Goal: Task Accomplishment & Management: Complete application form

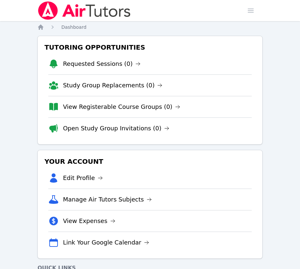
scroll to position [6, 0]
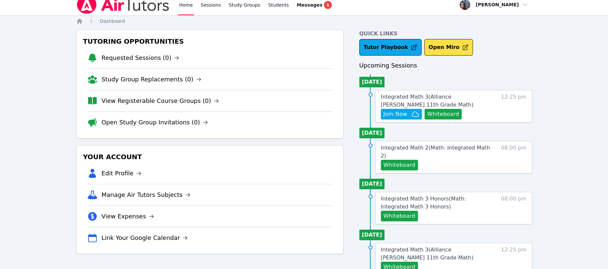
click at [300, 115] on button "Whiteboard" at bounding box center [442, 114] width 37 height 11
click at [300, 111] on span "Join Now" at bounding box center [395, 114] width 24 height 8
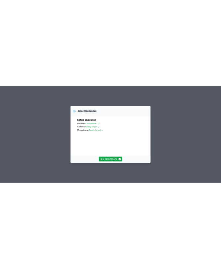
scroll to position [21, 0]
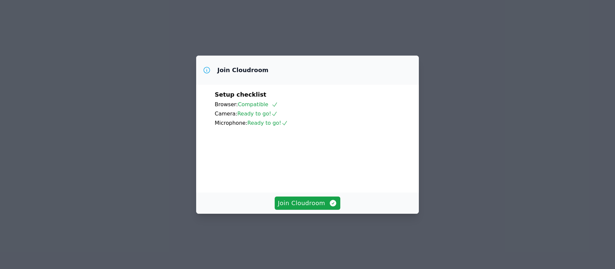
click at [314, 161] on video at bounding box center [264, 157] width 99 height 50
click at [317, 210] on button "Join Cloudroom" at bounding box center [307, 203] width 66 height 13
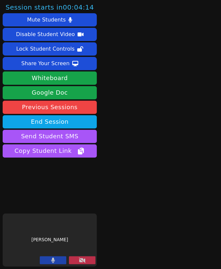
click at [77, 258] on button at bounding box center [82, 260] width 26 height 8
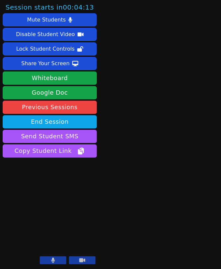
click at [83, 261] on icon at bounding box center [82, 260] width 6 height 4
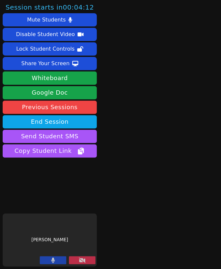
click at [83, 261] on icon at bounding box center [82, 260] width 7 height 5
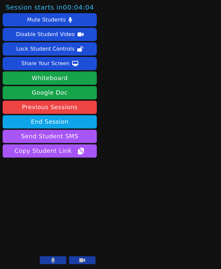
click at [76, 260] on button at bounding box center [82, 260] width 26 height 8
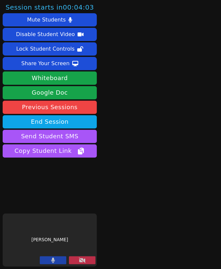
click at [82, 260] on icon at bounding box center [82, 260] width 7 height 5
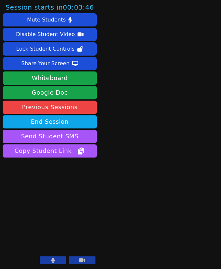
click at [87, 258] on button at bounding box center [82, 260] width 26 height 8
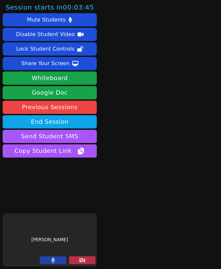
click at [82, 257] on button at bounding box center [82, 260] width 26 height 8
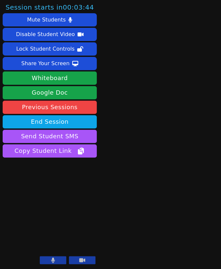
click at [44, 236] on video at bounding box center [50, 240] width 94 height 53
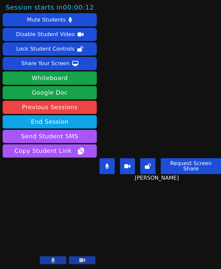
drag, startPoint x: 107, startPoint y: 161, endPoint x: 107, endPoint y: 172, distance: 10.6
click at [107, 164] on icon at bounding box center [107, 166] width 4 height 5
click at [108, 164] on icon at bounding box center [107, 166] width 7 height 5
click at [103, 162] on button at bounding box center [106, 166] width 15 height 16
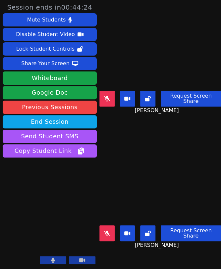
click at [106, 100] on button at bounding box center [106, 99] width 15 height 16
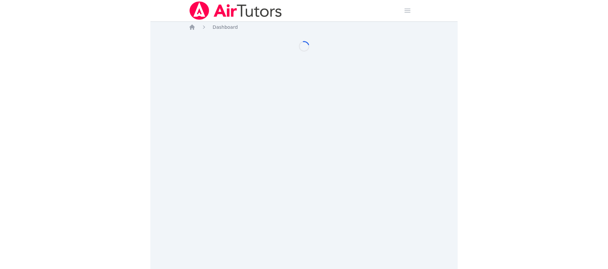
scroll to position [6, 0]
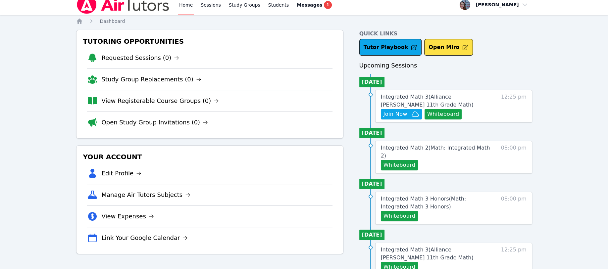
click at [233, 3] on link "Study Groups" at bounding box center [244, 4] width 34 height 21
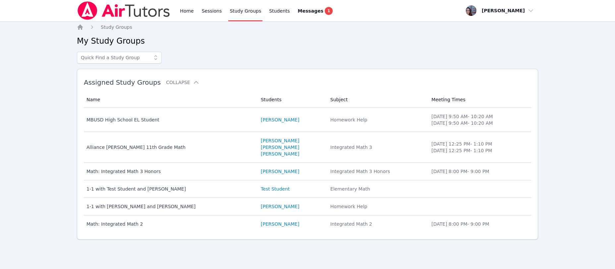
click at [208, 10] on link "Sessions" at bounding box center [211, 10] width 23 height 21
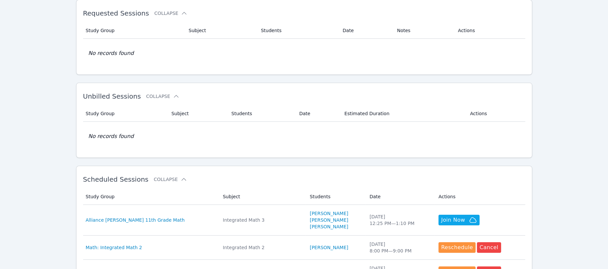
scroll to position [88, 0]
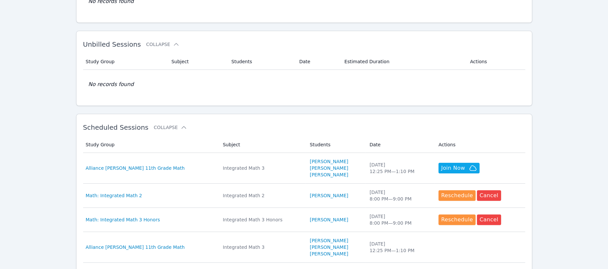
click at [131, 169] on span "Alliance [PERSON_NAME] 11th Grade Math" at bounding box center [135, 168] width 99 height 7
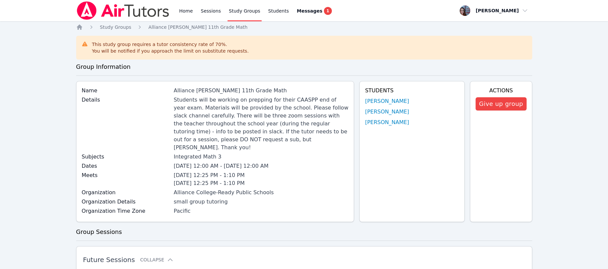
click at [209, 9] on link "Sessions" at bounding box center [210, 10] width 23 height 21
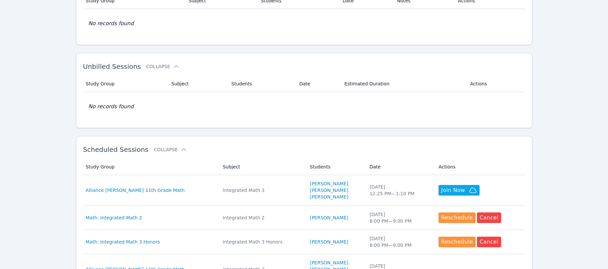
scroll to position [88, 0]
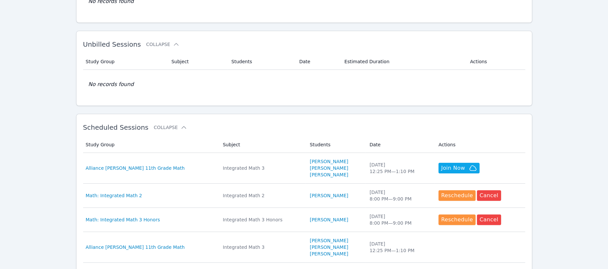
click at [141, 168] on span "Alliance [PERSON_NAME] 11th Grade Math" at bounding box center [135, 168] width 99 height 7
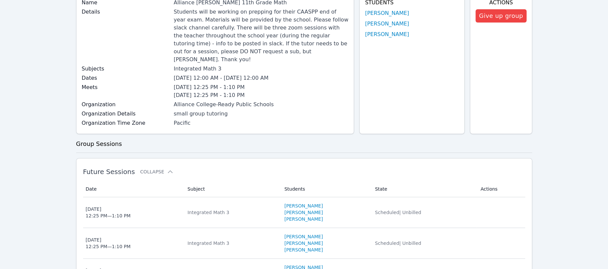
click at [149, 169] on button "Collapse" at bounding box center [156, 172] width 33 height 7
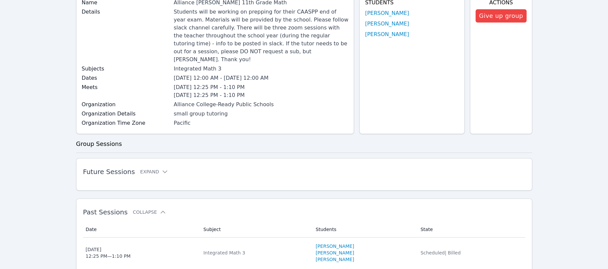
click at [147, 169] on button "Expand" at bounding box center [154, 172] width 28 height 7
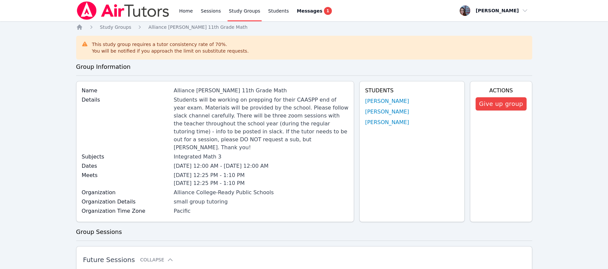
click at [189, 10] on link "Home" at bounding box center [186, 10] width 16 height 21
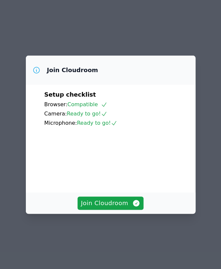
click at [96, 208] on span "Join Cloudroom" at bounding box center [110, 203] width 59 height 9
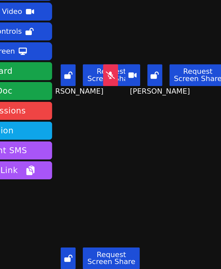
scroll to position [0, 16]
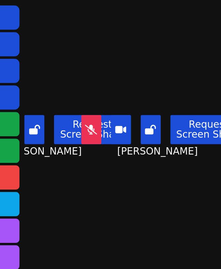
drag, startPoint x: 129, startPoint y: 57, endPoint x: 134, endPoint y: 57, distance: 5.3
click at [135, 57] on video at bounding box center [112, 54] width 58 height 33
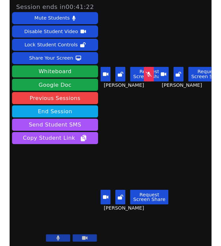
scroll to position [0, 0]
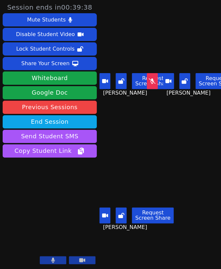
click at [31, 58] on div "Share Your Screen" at bounding box center [45, 63] width 48 height 11
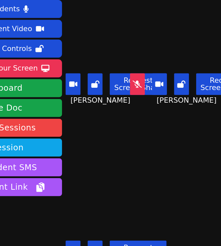
scroll to position [0, 7]
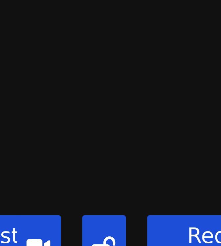
click at [183, 42] on video at bounding box center [185, 48] width 58 height 33
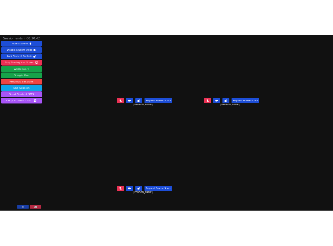
scroll to position [0, 0]
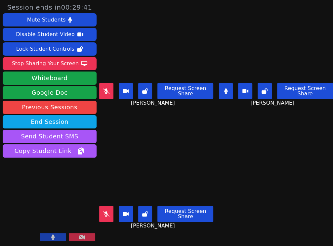
click at [221, 85] on button at bounding box center [226, 91] width 14 height 16
click at [221, 185] on main "Marisol Tejeda Request Screen Share Marisol Tejeda Karina Miranda Request Scree…" at bounding box center [216, 123] width 234 height 246
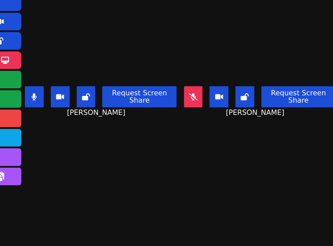
click at [104, 89] on button at bounding box center [106, 91] width 14 height 16
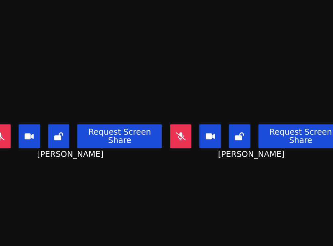
click at [219, 94] on button at bounding box center [226, 91] width 14 height 16
click at [221, 90] on icon at bounding box center [226, 90] width 7 height 5
click at [221, 91] on button at bounding box center [226, 91] width 14 height 16
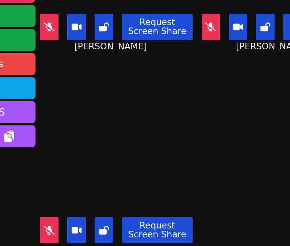
click at [115, 128] on div "Kayden Morales Navarro Request Screen Share Kayden Morales Navarro" at bounding box center [145, 184] width 93 height 123
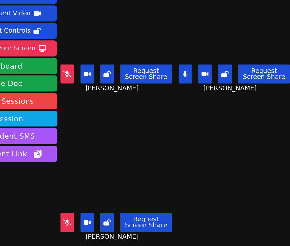
click at [202, 83] on button at bounding box center [202, 85] width 11 height 16
click at [202, 82] on icon at bounding box center [202, 84] width 7 height 5
click at [201, 84] on icon at bounding box center [203, 84] width 4 height 5
click at [202, 88] on button at bounding box center [202, 85] width 11 height 16
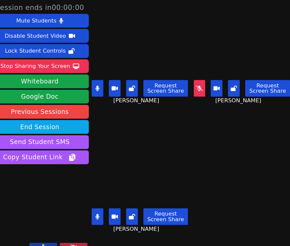
click at [105, 82] on icon at bounding box center [105, 84] width 4 height 5
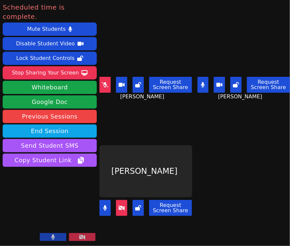
click at [59, 124] on button "End Session" at bounding box center [50, 130] width 94 height 13
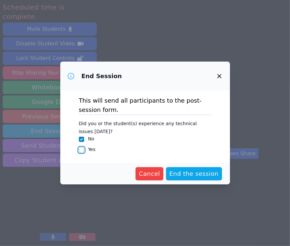
click at [82, 151] on input "Yes" at bounding box center [81, 149] width 5 height 5
checkbox input "true"
checkbox input "false"
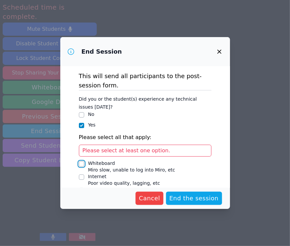
click at [84, 164] on input "Whiteboard Miro slow, unable to log into Miro, etc" at bounding box center [81, 163] width 5 height 5
checkbox input "true"
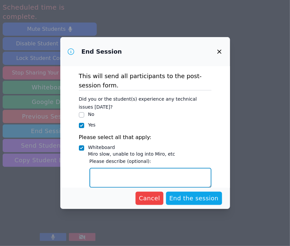
click at [108, 178] on textarea "Whiteboard Miro slow, unable to log into Miro, etc" at bounding box center [150, 178] width 122 height 20
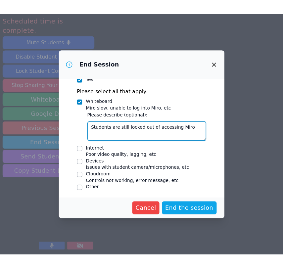
scroll to position [60, 0]
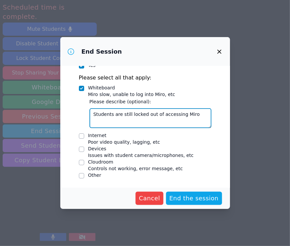
type textarea "Students are still locked out of accessing Miro"
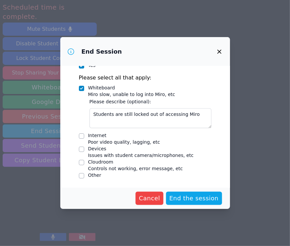
click at [187, 196] on span "End the session" at bounding box center [193, 198] width 49 height 9
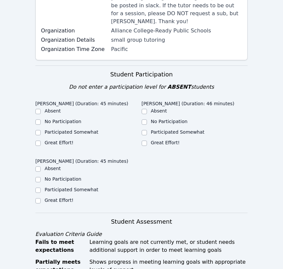
scroll to position [176, 0]
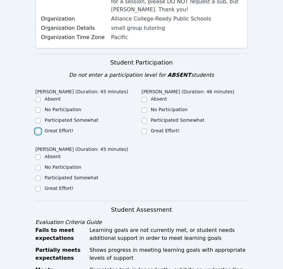
click at [39, 129] on input "Great Effort!" at bounding box center [37, 131] width 5 height 5
checkbox input "true"
click at [145, 129] on input "Great Effort!" at bounding box center [144, 131] width 5 height 5
checkbox input "true"
click at [39, 186] on input "Great Effort!" at bounding box center [37, 188] width 5 height 5
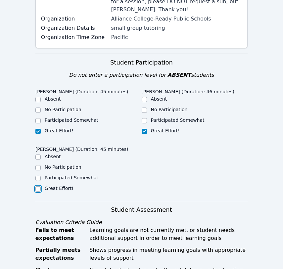
checkbox input "true"
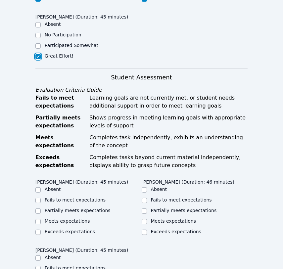
scroll to position [353, 0]
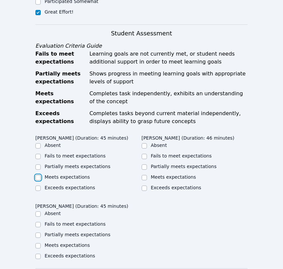
click at [38, 175] on input "Meets expectations" at bounding box center [37, 177] width 5 height 5
checkbox input "true"
click at [142, 175] on input "Meets expectations" at bounding box center [144, 177] width 5 height 5
checkbox input "true"
click at [39, 243] on input "Meets expectations" at bounding box center [37, 245] width 5 height 5
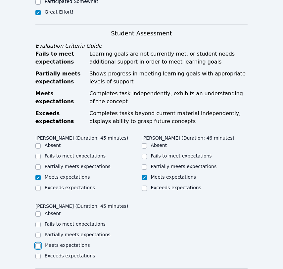
checkbox input "true"
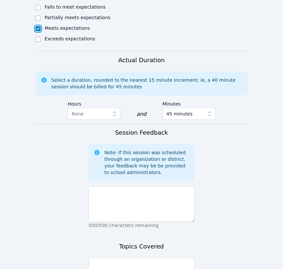
scroll to position [574, 0]
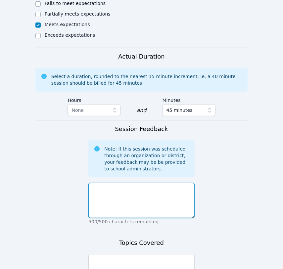
click at [100, 183] on textarea at bounding box center [141, 201] width 106 height 36
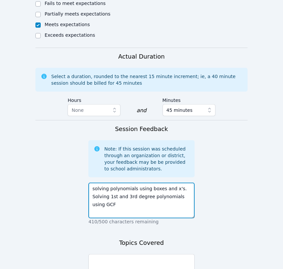
click at [109, 183] on textarea "solving polynomials using boxes and x's. Solving 1st and 3rd degree polynomials…" at bounding box center [141, 201] width 106 height 36
drag, startPoint x: 132, startPoint y: 173, endPoint x: 109, endPoint y: 173, distance: 22.9
click at [109, 183] on textarea "solving polynomials using boxes and x's. Solving 1st and 3rd degree polynomials…" at bounding box center [141, 201] width 106 height 36
click at [177, 183] on textarea "solving quadratics using boxes and x's. Solving 1st and 3rd degree polynomials …" at bounding box center [141, 201] width 106 height 36
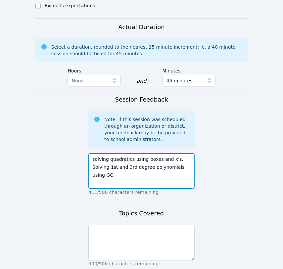
scroll to position [618, 0]
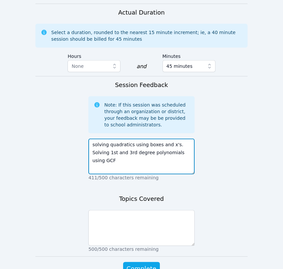
type textarea "solving quadratics using boxes and x's. Solving 1st and 3rd degree polynomials …"
drag, startPoint x: 180, startPoint y: 139, endPoint x: 66, endPoint y: 131, distance: 113.8
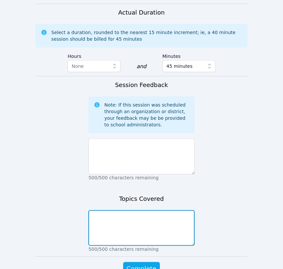
click at [92, 210] on textarea at bounding box center [141, 228] width 106 height 36
paste textarea "solving quadratics using boxes and x's. Solving 1st and 3rd degree polynomials …"
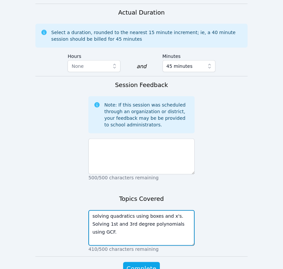
click at [94, 210] on textarea "solving quadratics using boxes and x's. Solving 1st and 3rd degree polynomials …" at bounding box center [141, 228] width 106 height 36
type textarea "Solving quadratics using boxes and x's. Solving 1st and 3rd degree polynomials …"
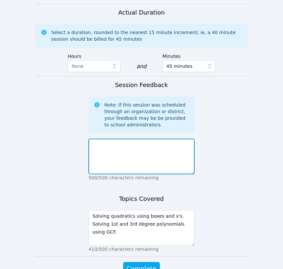
click at [96, 139] on textarea at bounding box center [141, 157] width 106 height 36
type textarea "students struggled with the concept of factoring out a GCF"
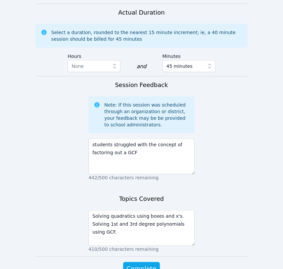
click at [141, 264] on span "Complete" at bounding box center [141, 268] width 30 height 9
